Goal: Task Accomplishment & Management: Manage account settings

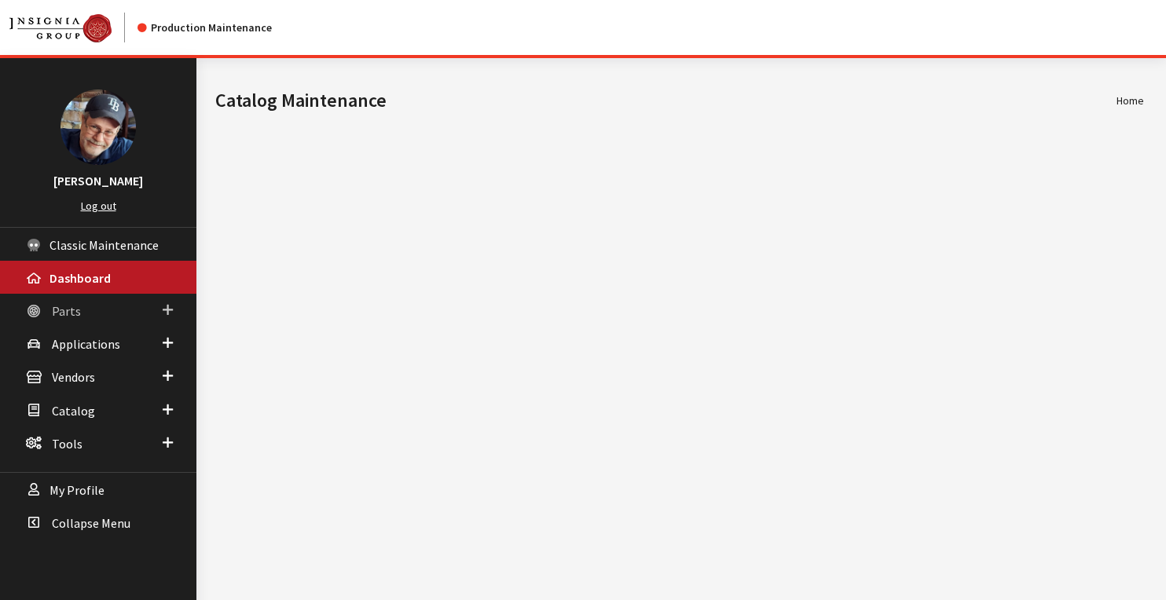
click at [68, 314] on span "Parts" at bounding box center [66, 311] width 29 height 16
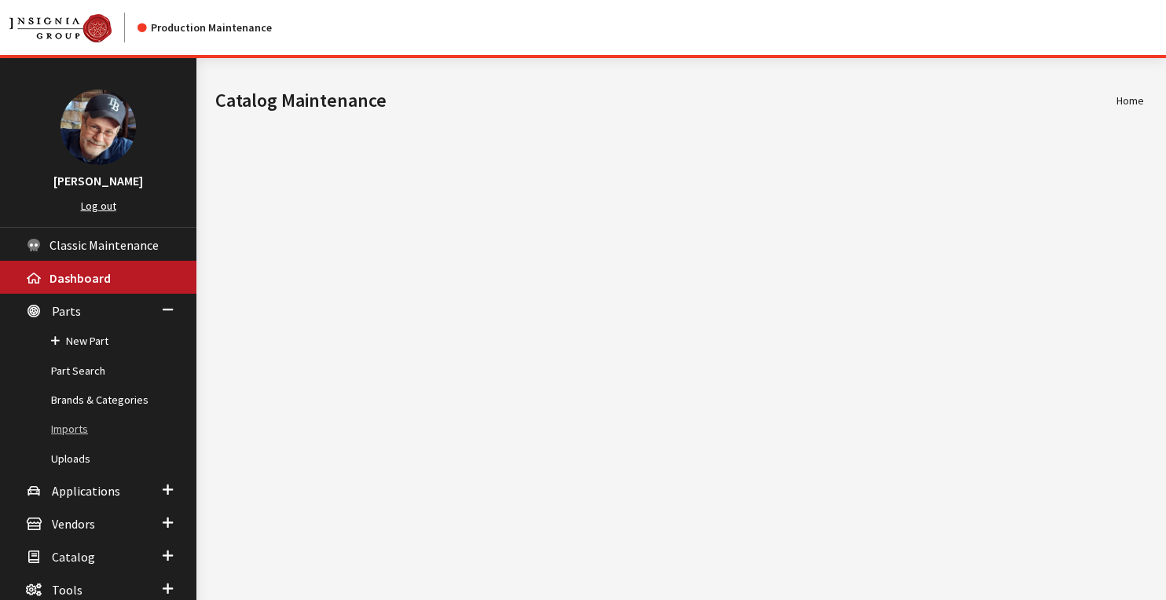
click at [72, 432] on link "Imports" at bounding box center [98, 429] width 196 height 29
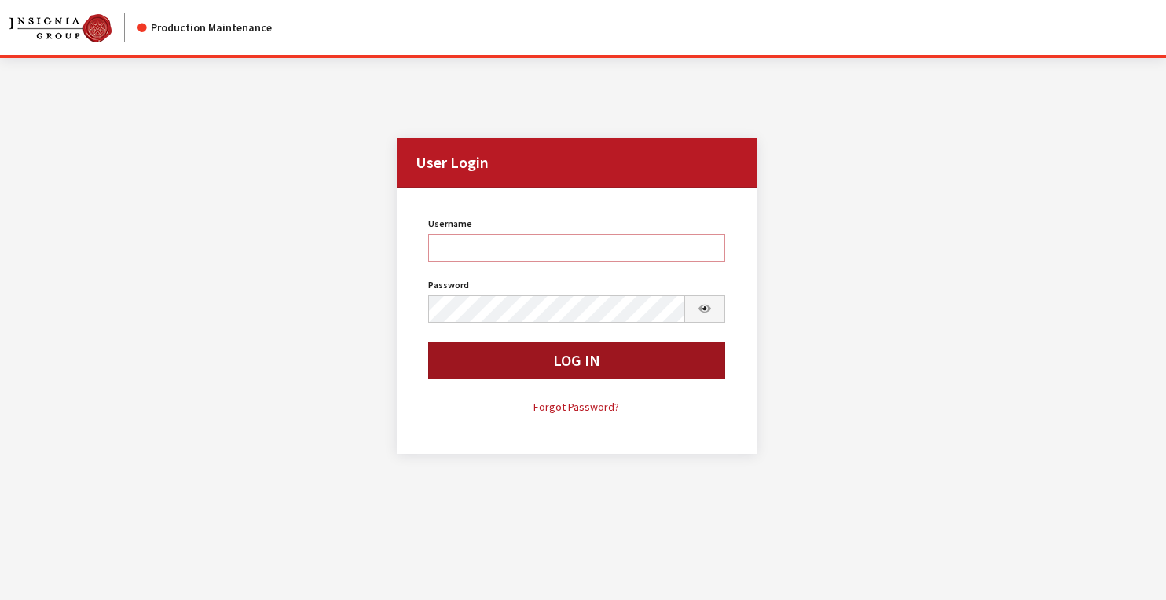
type input "rgoodwin"
click at [548, 365] on button "Log In" at bounding box center [576, 361] width 296 height 38
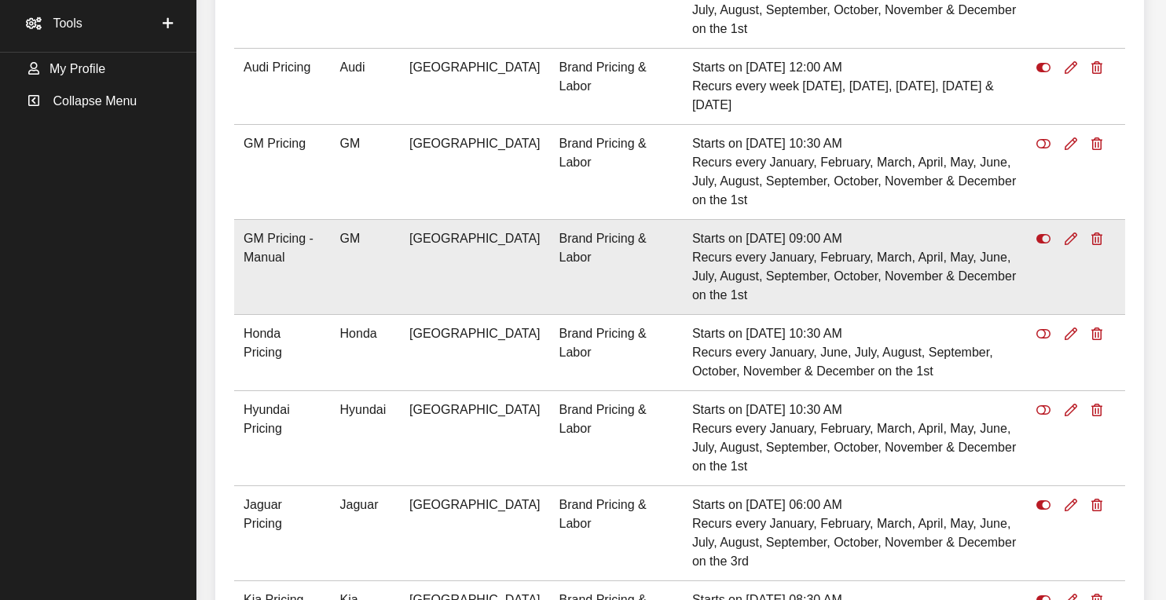
scroll to position [598, 0]
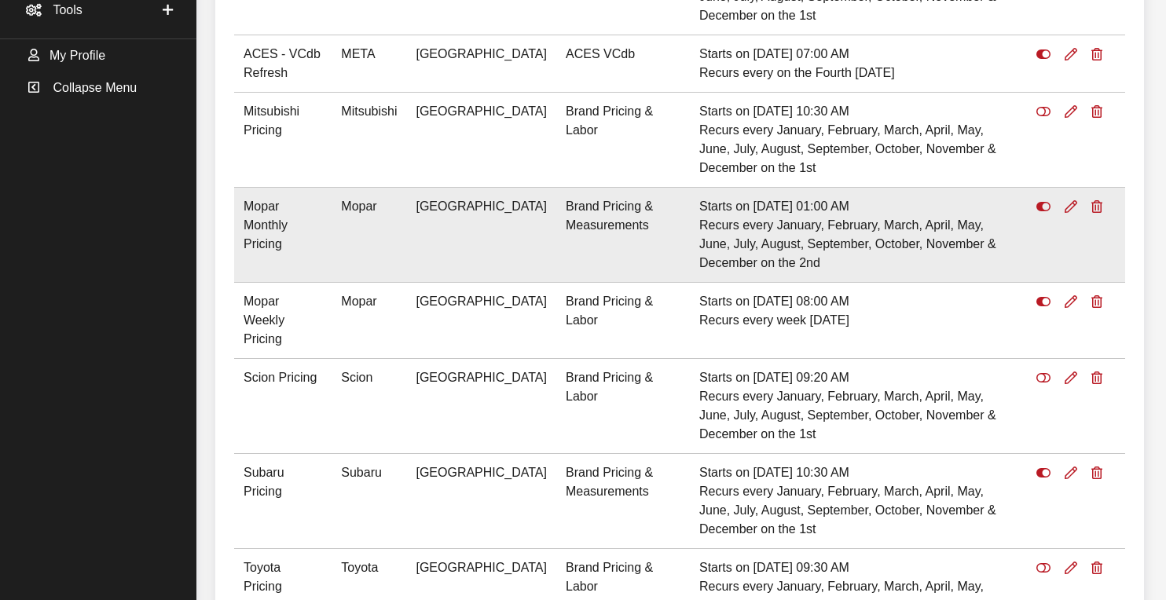
scroll to position [579, 0]
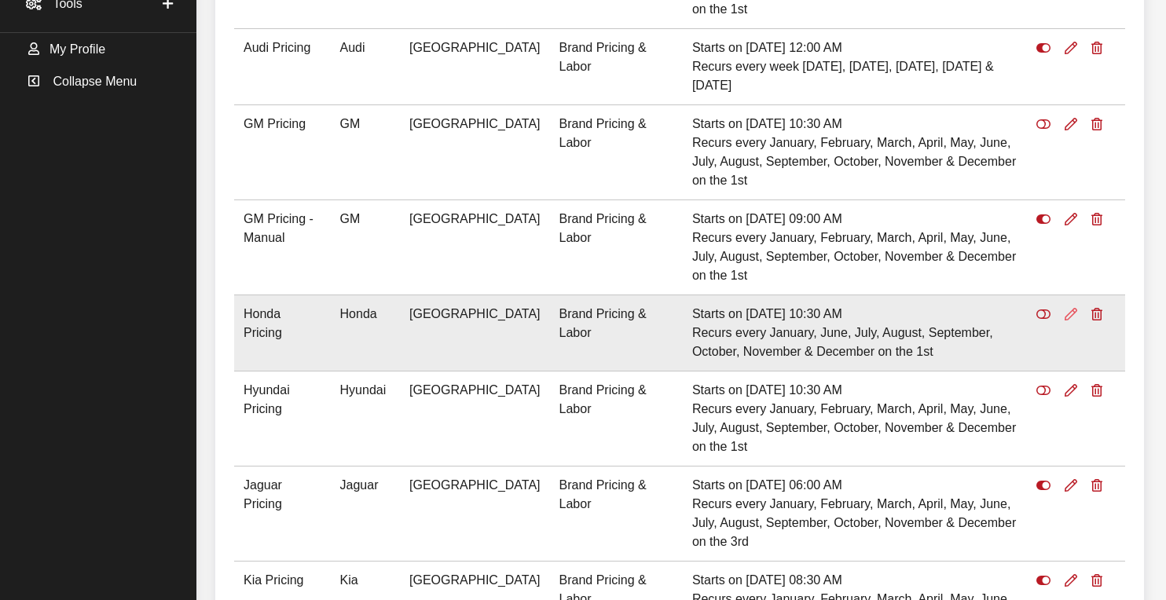
click at [1073, 295] on link at bounding box center [1071, 314] width 27 height 39
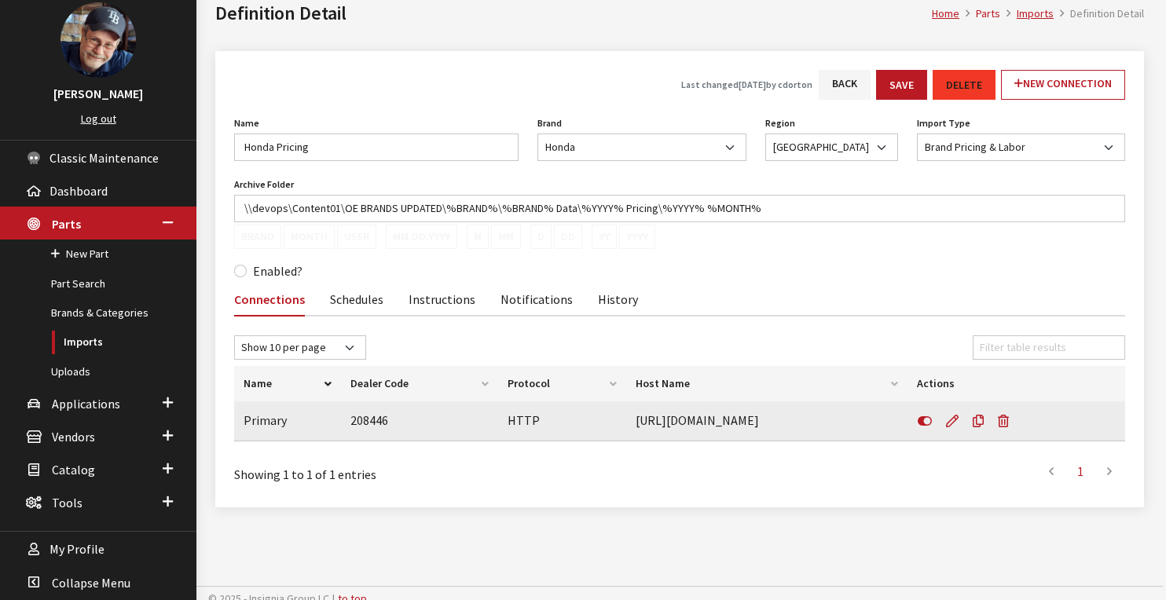
scroll to position [98, 0]
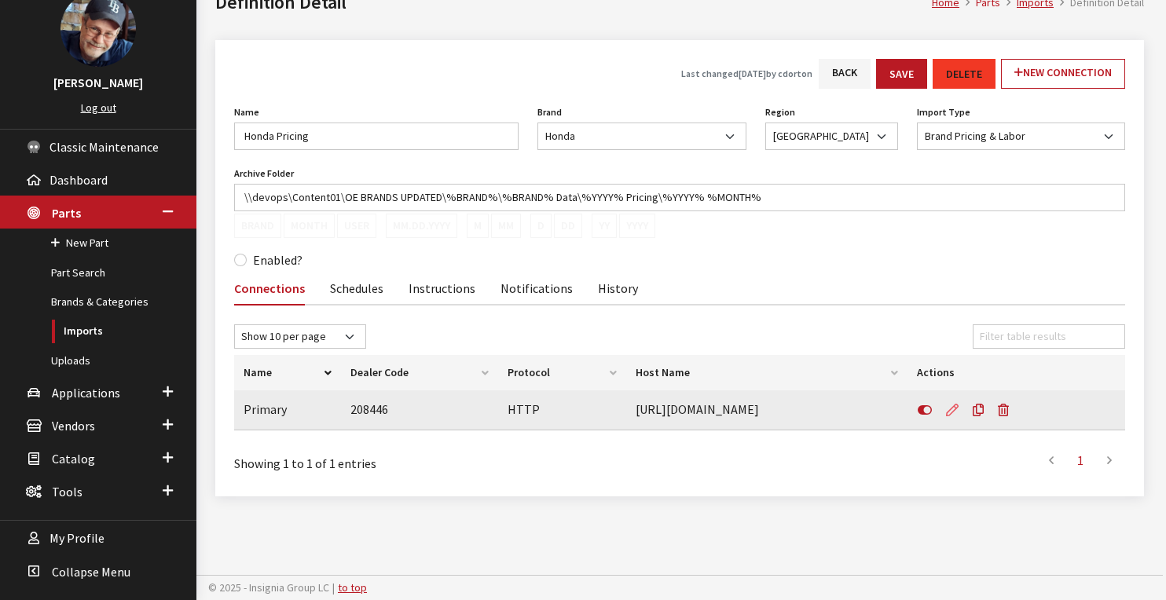
click at [950, 409] on icon at bounding box center [952, 411] width 13 height 13
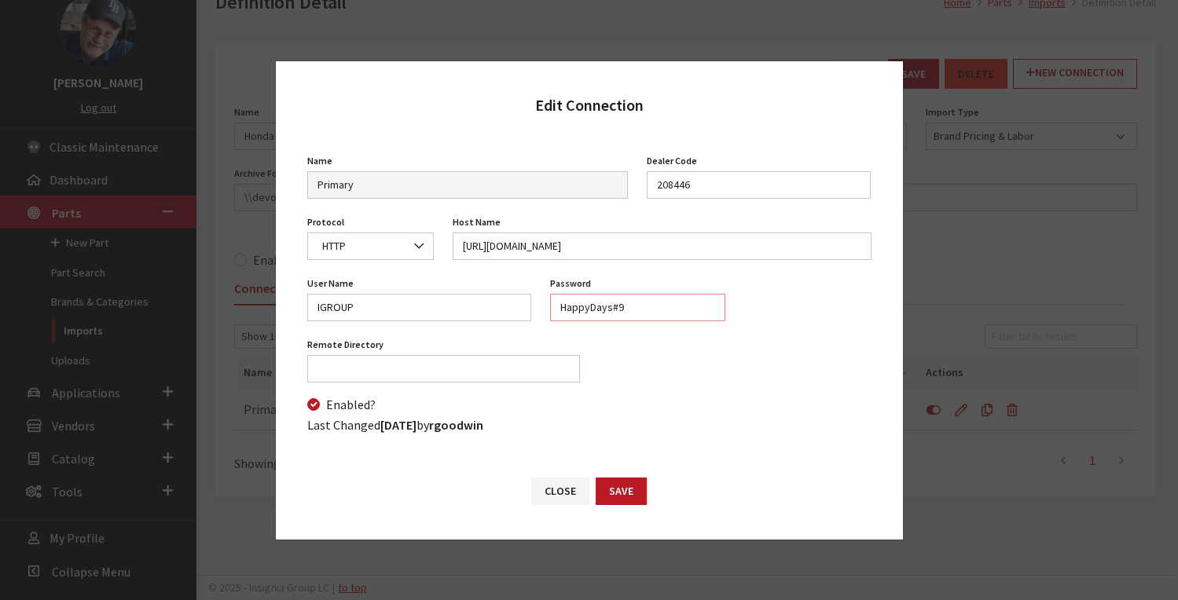
drag, startPoint x: 641, startPoint y: 306, endPoint x: 455, endPoint y: 318, distance: 186.6
click at [455, 318] on div "User Name IGROUP Password HappyDays#9 Password is required Mode Not Set Binary …" at bounding box center [589, 303] width 583 height 61
drag, startPoint x: 597, startPoint y: 241, endPoint x: 388, endPoint y: 240, distance: 209.0
click at [388, 240] on div "Protocol FTP SFTP HTTP HTTP Protocol is required Host Name https://www.in.honda…" at bounding box center [589, 241] width 583 height 61
click at [673, 184] on input "208446" at bounding box center [759, 185] width 224 height 28
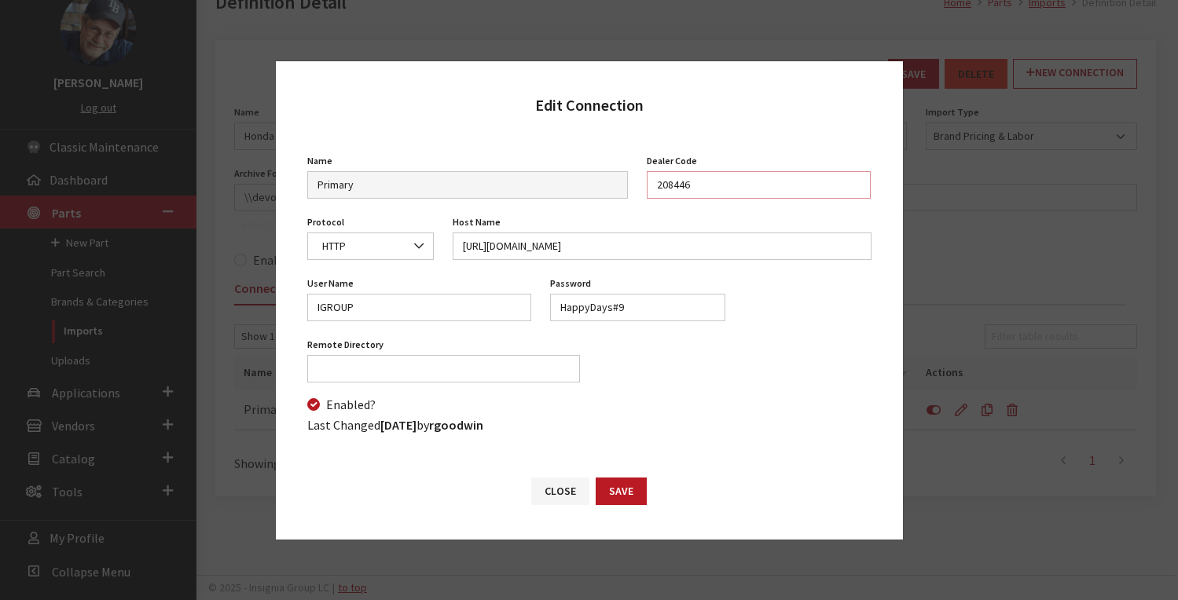
click at [673, 184] on input "208446" at bounding box center [759, 185] width 224 height 28
drag, startPoint x: 354, startPoint y: 308, endPoint x: 306, endPoint y: 303, distance: 48.9
click at [301, 307] on div "User Name IGROUP" at bounding box center [419, 303] width 243 height 61
drag, startPoint x: 634, startPoint y: 308, endPoint x: 519, endPoint y: 307, distance: 115.5
click at [519, 308] on div "User Name IGROUP Password HappyDays#9 Password is required Mode Not Set Binary …" at bounding box center [589, 303] width 583 height 61
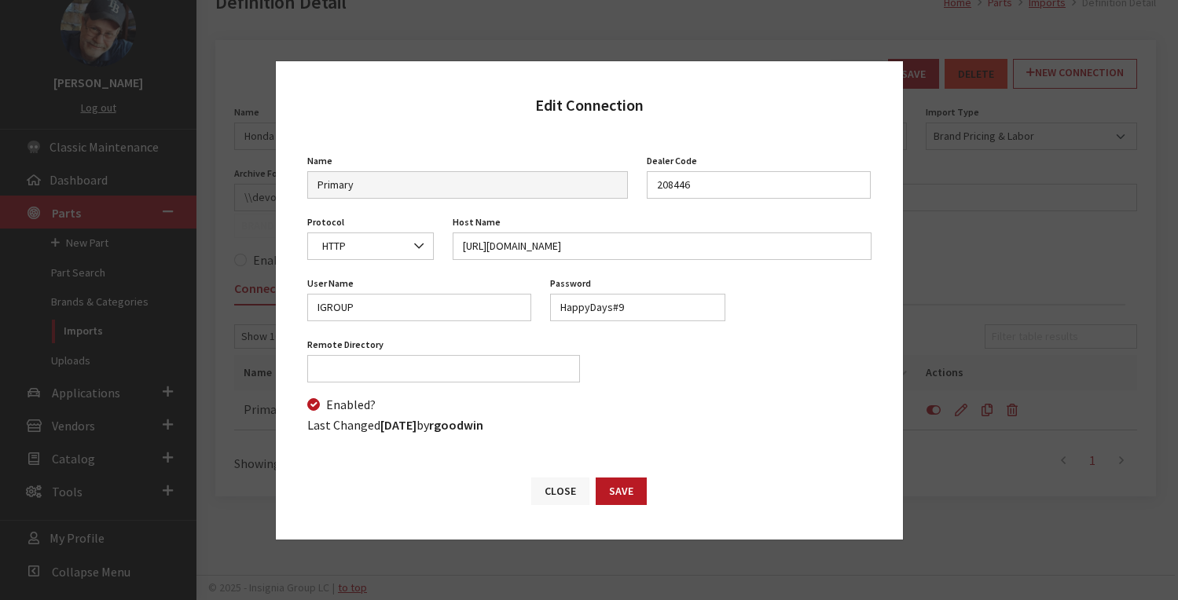
click at [556, 490] on button "Close" at bounding box center [560, 492] width 58 height 28
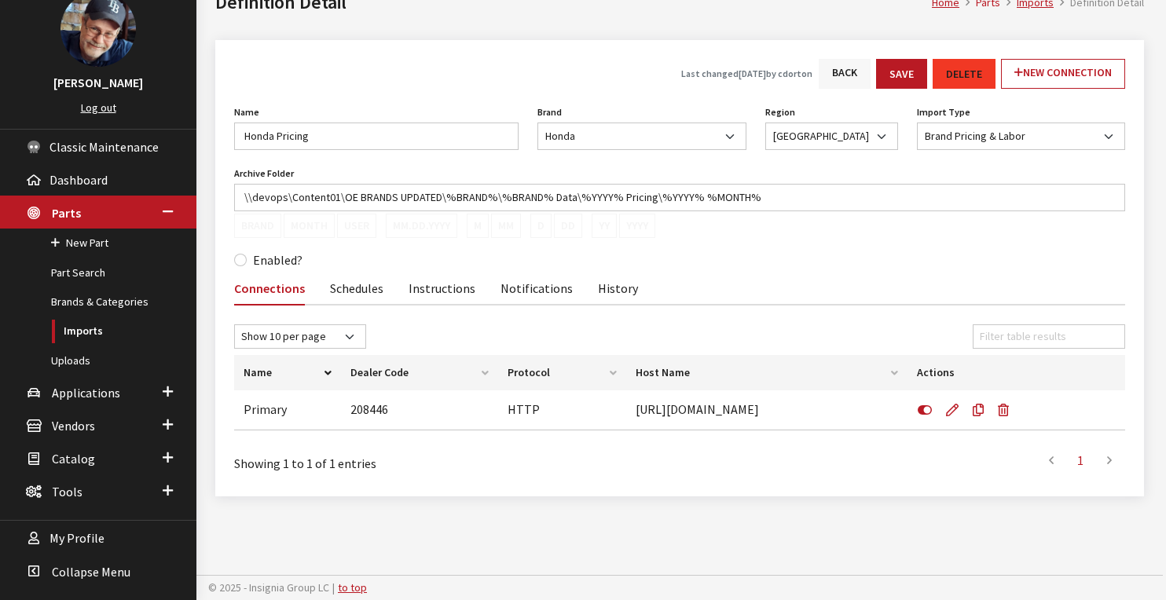
click at [855, 73] on link "Back" at bounding box center [845, 74] width 52 height 30
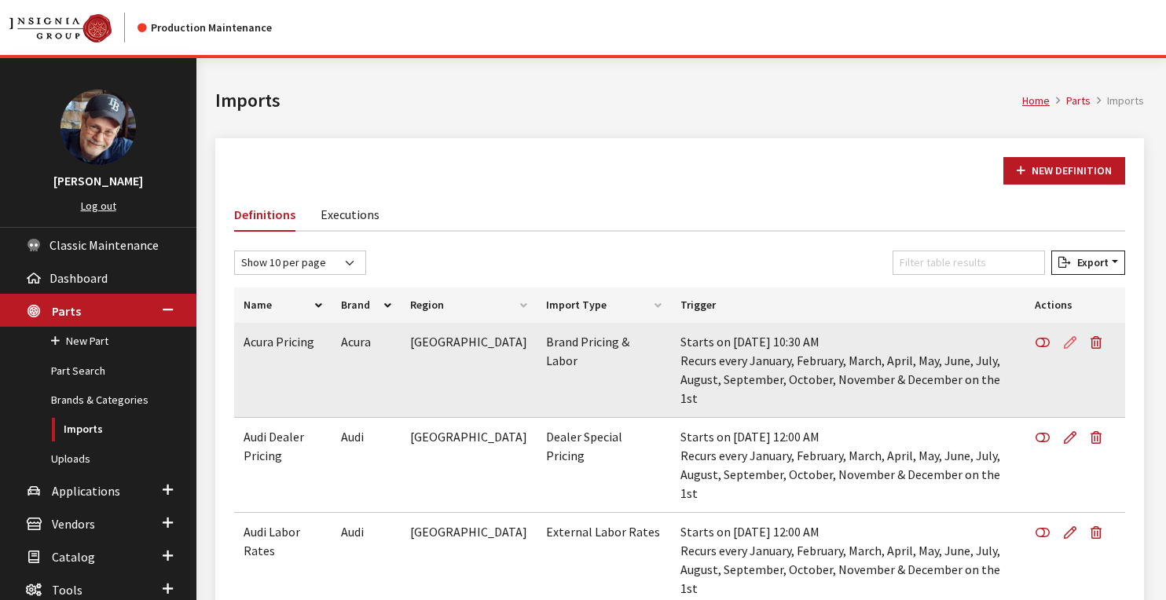
click at [1071, 341] on icon at bounding box center [1070, 343] width 13 height 13
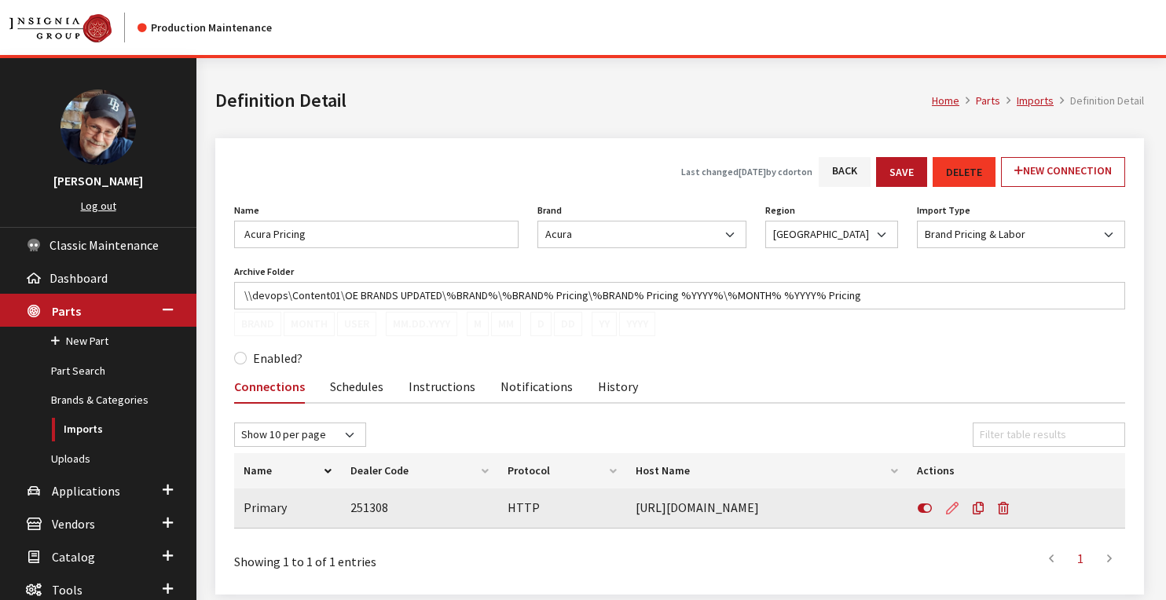
click at [940, 504] on link at bounding box center [952, 508] width 27 height 39
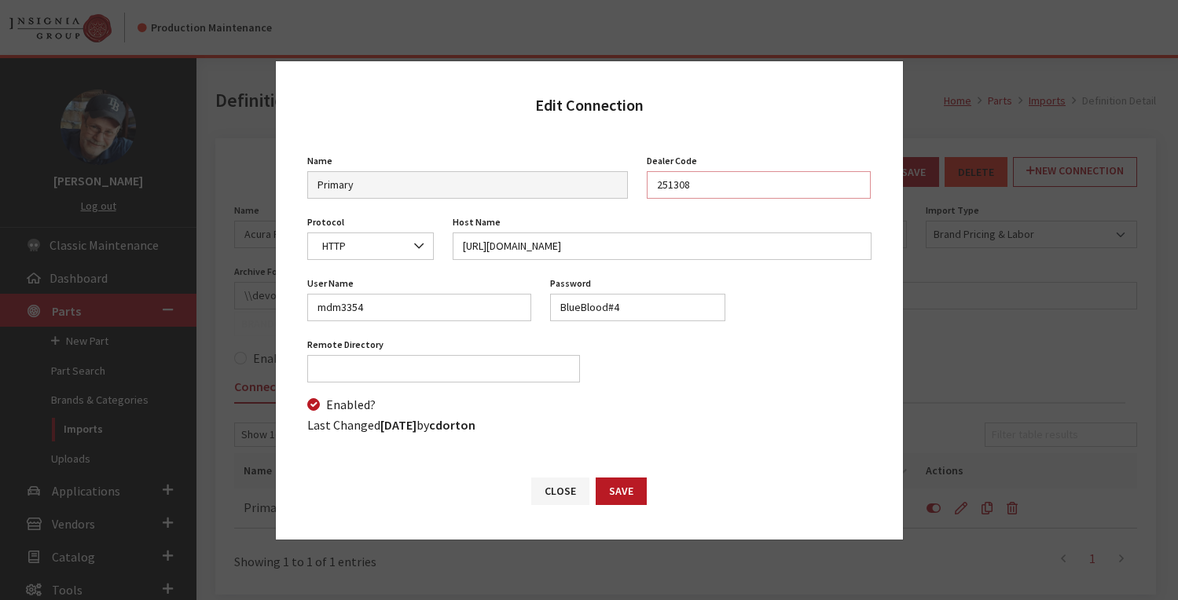
click at [669, 185] on input "251308" at bounding box center [759, 185] width 224 height 28
drag, startPoint x: 339, startPoint y: 314, endPoint x: 266, endPoint y: 300, distance: 75.2
click at [261, 306] on div "Edit Connection Name Primary Name is required Dealer Code 251308 Protocol FTP S…" at bounding box center [589, 300] width 1178 height 600
drag, startPoint x: 633, startPoint y: 310, endPoint x: 489, endPoint y: 323, distance: 145.1
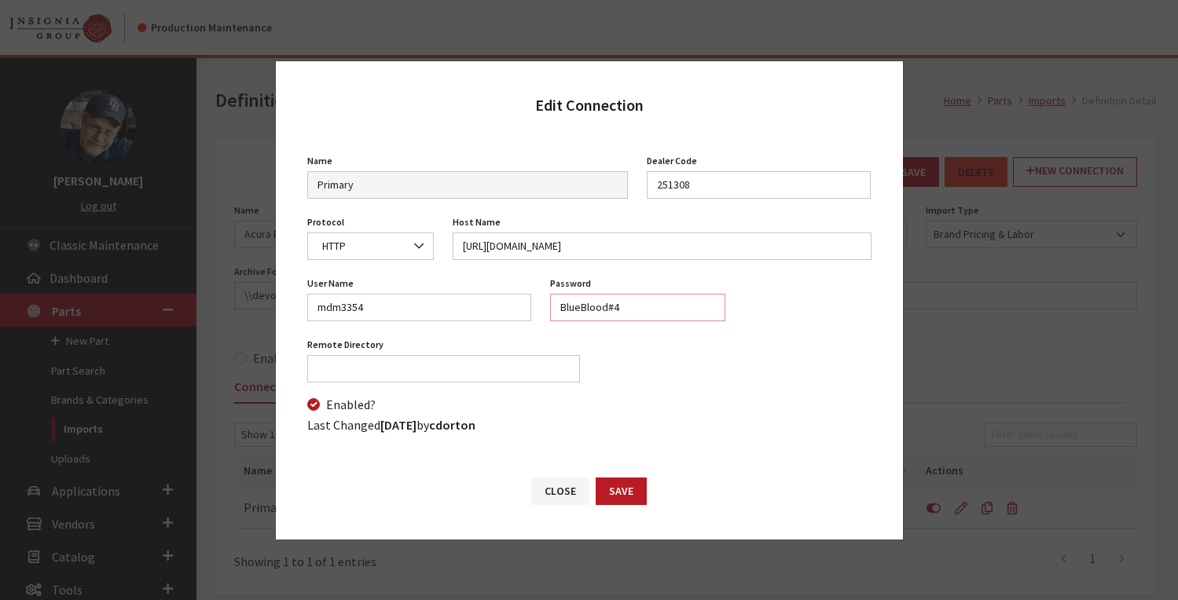
click at [489, 323] on div "User Name mdm3354 Password BlueBlood#4 Password is required Mode Not Set Binary…" at bounding box center [589, 303] width 583 height 61
